Goal: Information Seeking & Learning: Learn about a topic

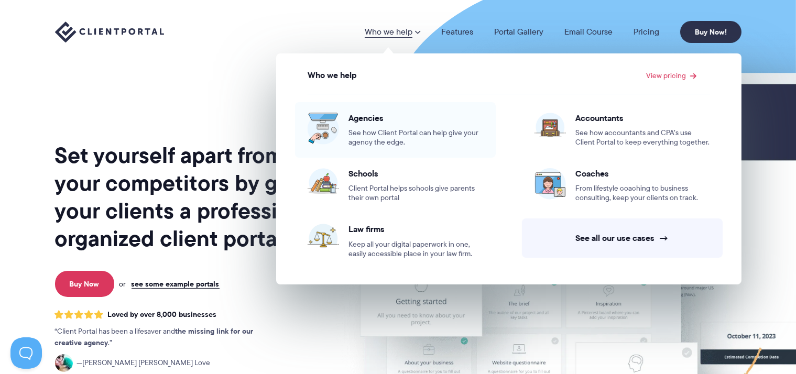
click at [380, 137] on span "See how Client Portal can help give your agency the edge." at bounding box center [415, 137] width 135 height 19
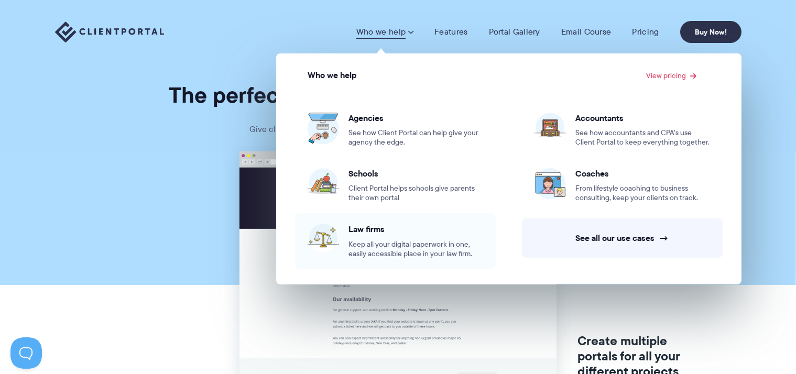
click at [376, 225] on span "Law firms" at bounding box center [415, 229] width 135 height 10
